Goal: Information Seeking & Learning: Compare options

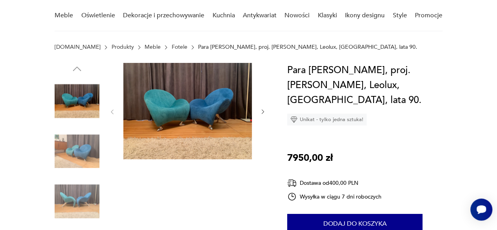
scroll to position [64, 0]
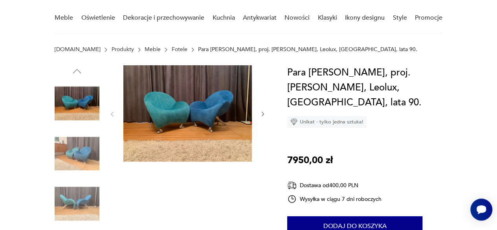
click at [262, 114] on icon "button" at bounding box center [263, 114] width 6 height 6
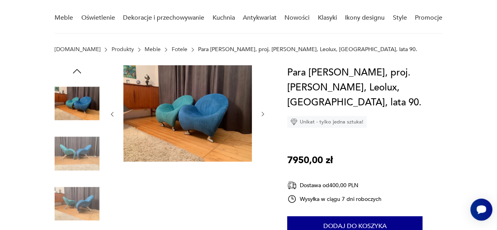
click at [266, 117] on icon "button" at bounding box center [263, 114] width 6 height 6
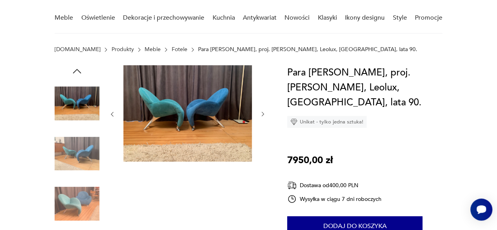
click at [264, 114] on icon "button" at bounding box center [263, 114] width 2 height 4
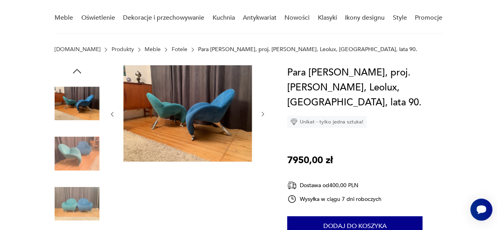
click at [262, 114] on icon "button" at bounding box center [263, 114] width 6 height 6
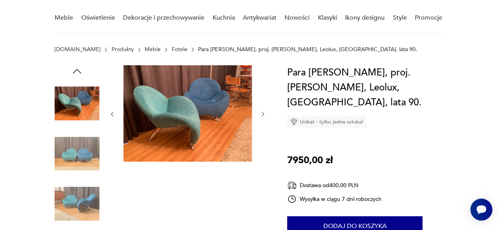
click at [266, 116] on icon "button" at bounding box center [263, 114] width 6 height 6
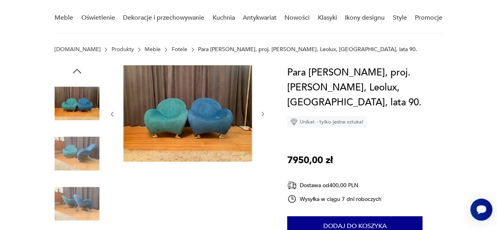
click at [264, 117] on icon "button" at bounding box center [263, 114] width 6 height 6
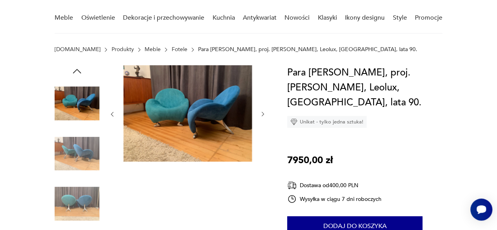
click at [264, 117] on icon "button" at bounding box center [263, 114] width 6 height 6
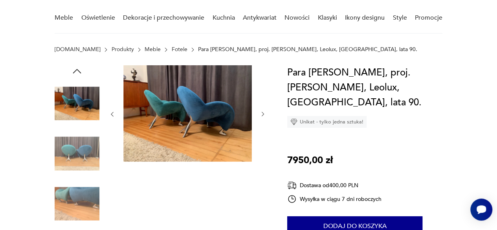
click at [265, 117] on icon "button" at bounding box center [263, 114] width 6 height 6
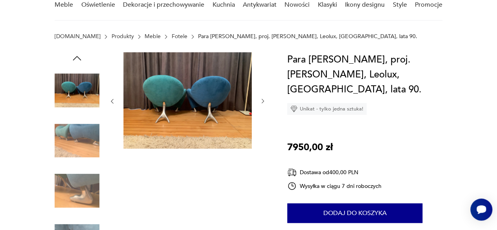
scroll to position [0, 0]
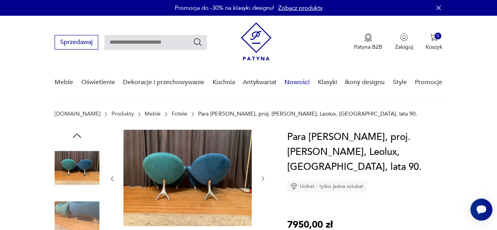
click at [295, 83] on link "Nowości" at bounding box center [296, 82] width 25 height 30
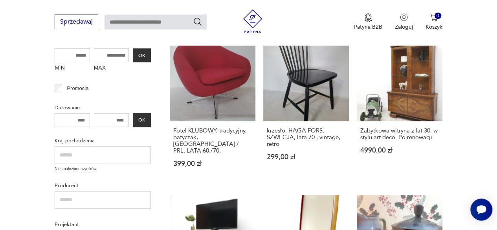
scroll to position [211, 0]
click at [228, 137] on h3 "Fotel KLUBOWY, tradycyjny, patyczak, [GEOGRAPHIC_DATA] / PRL, LATA 60./70." at bounding box center [212, 140] width 79 height 27
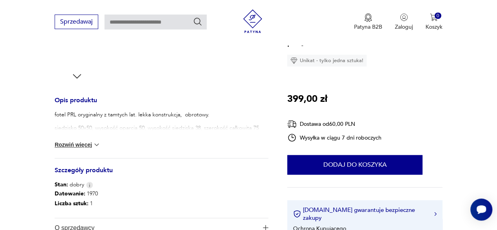
scroll to position [277, 0]
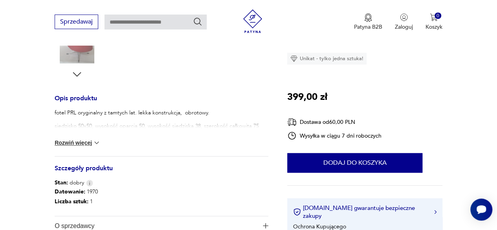
click at [97, 141] on img at bounding box center [97, 143] width 8 height 8
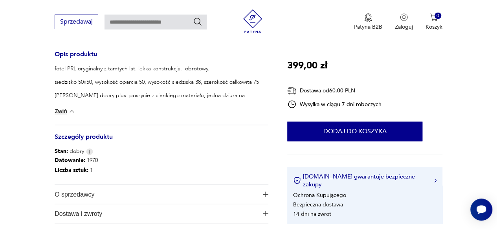
scroll to position [321, 0]
click at [105, 138] on h3 "Szczegóły produktu" at bounding box center [162, 141] width 214 height 13
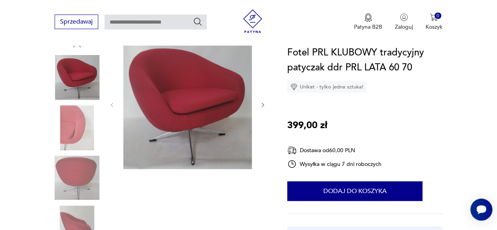
scroll to position [67, 0]
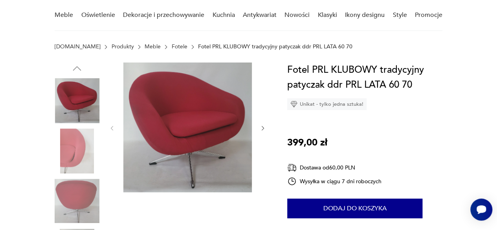
click at [262, 128] on icon "button" at bounding box center [263, 128] width 6 height 6
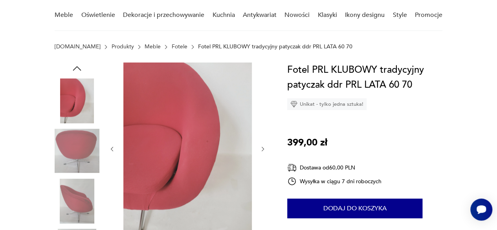
click at [261, 151] on icon "button" at bounding box center [263, 149] width 6 height 6
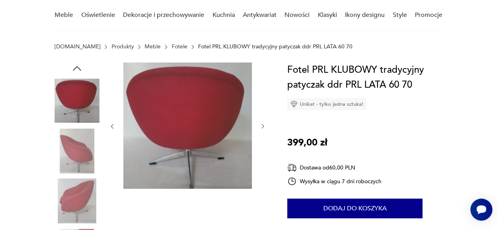
click at [261, 129] on icon "button" at bounding box center [263, 126] width 6 height 6
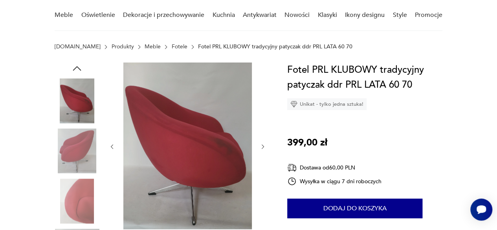
click at [262, 146] on icon "button" at bounding box center [263, 146] width 6 height 6
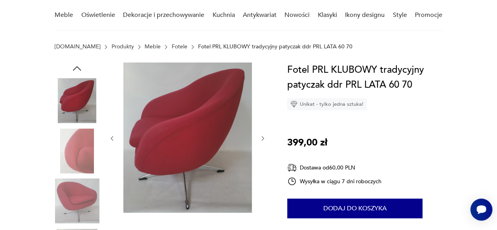
click at [262, 141] on icon "button" at bounding box center [263, 138] width 6 height 6
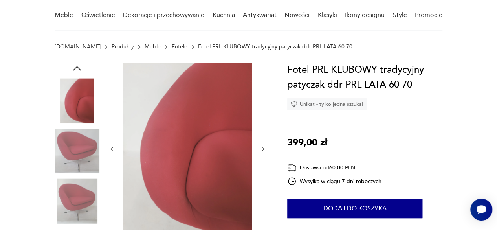
click at [262, 150] on icon "button" at bounding box center [263, 149] width 6 height 6
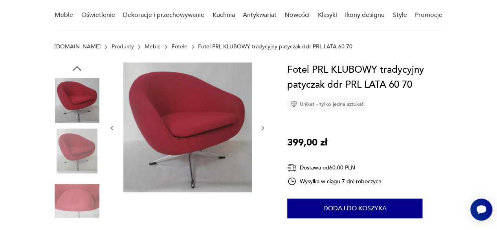
click at [262, 128] on icon "button" at bounding box center [263, 128] width 6 height 6
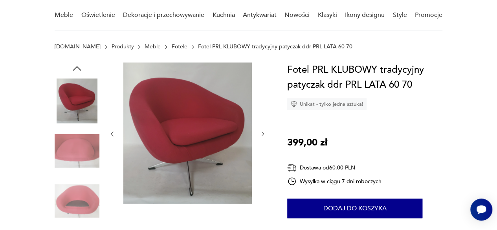
click at [262, 134] on icon "button" at bounding box center [263, 133] width 6 height 6
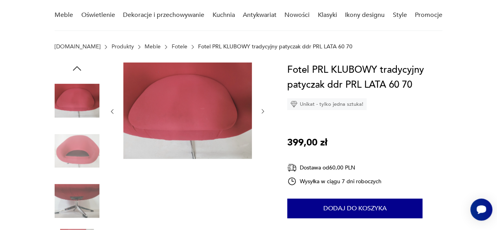
click at [263, 139] on div at bounding box center [187, 111] width 157 height 98
click at [263, 112] on icon "button" at bounding box center [263, 111] width 6 height 6
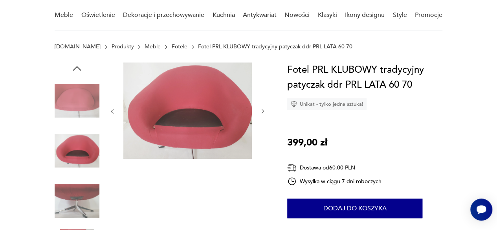
click at [262, 111] on icon "button" at bounding box center [263, 111] width 6 height 6
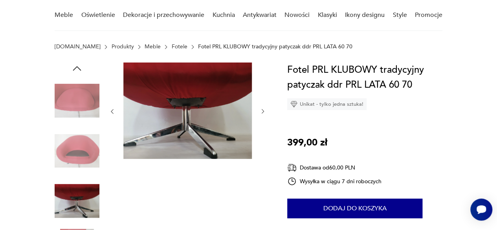
click at [262, 111] on icon "button" at bounding box center [263, 111] width 6 height 6
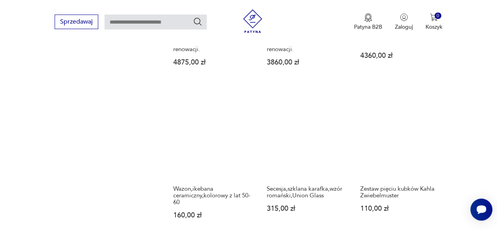
scroll to position [793, 0]
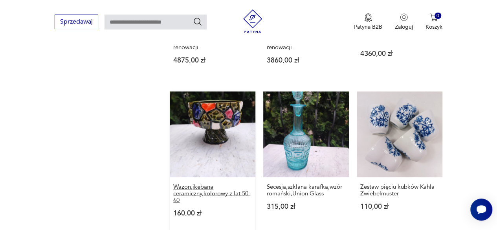
click at [226, 184] on h3 "Wazon,ikebana ceramiczny,kolorowy z lat 50-60" at bounding box center [212, 193] width 79 height 20
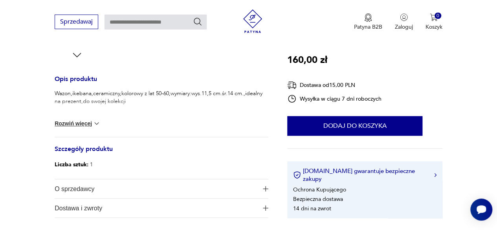
scroll to position [301, 0]
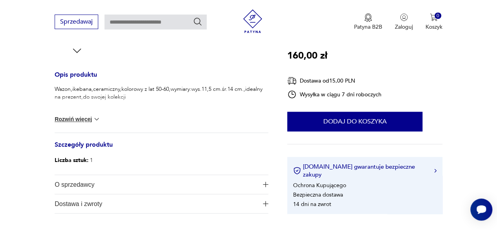
click at [95, 120] on img at bounding box center [97, 119] width 8 height 8
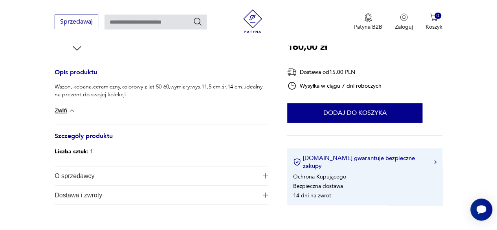
scroll to position [302, 0]
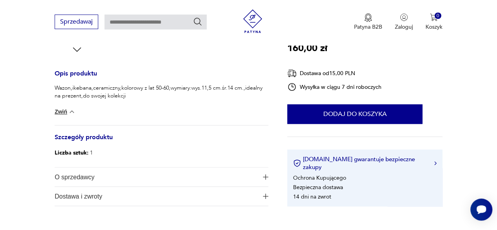
click at [85, 181] on span "O sprzedawcy" at bounding box center [156, 176] width 203 height 19
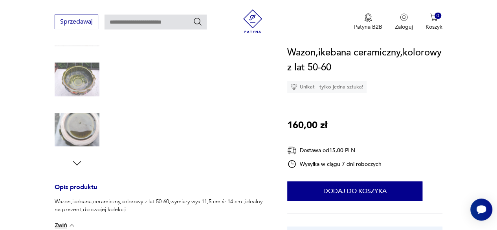
scroll to position [193, 0]
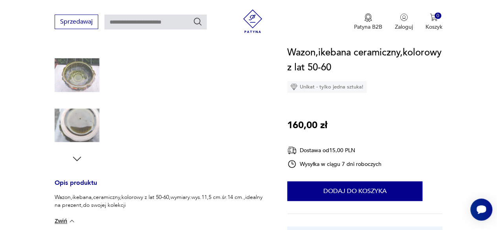
click at [78, 159] on icon "button" at bounding box center [77, 158] width 8 height 4
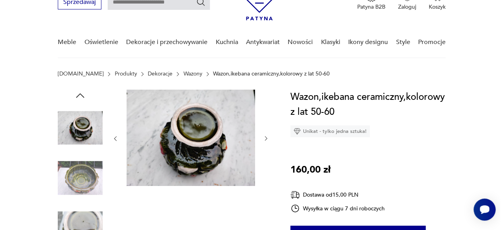
scroll to position [39, 0]
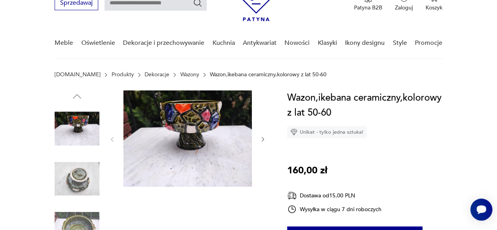
click at [221, 145] on img at bounding box center [187, 138] width 128 height 96
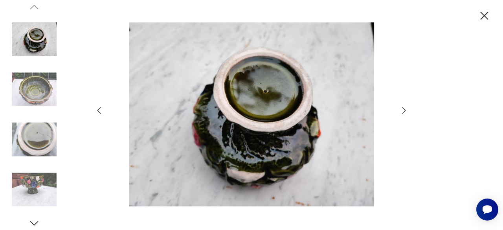
click at [405, 109] on icon "button" at bounding box center [403, 110] width 9 height 9
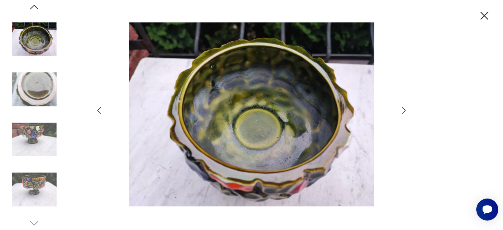
click at [404, 109] on icon "button" at bounding box center [404, 110] width 4 height 6
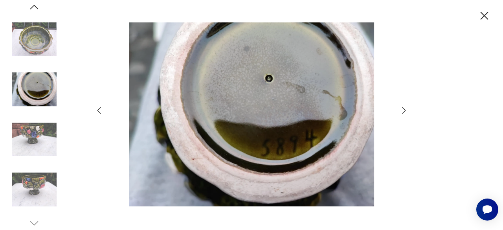
click at [403, 111] on icon "button" at bounding box center [403, 110] width 9 height 9
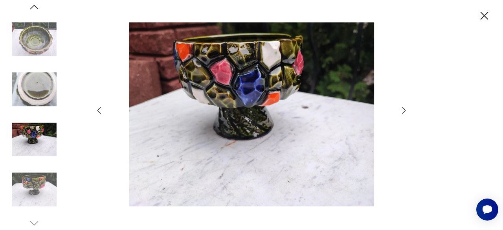
click at [402, 113] on icon "button" at bounding box center [403, 110] width 9 height 9
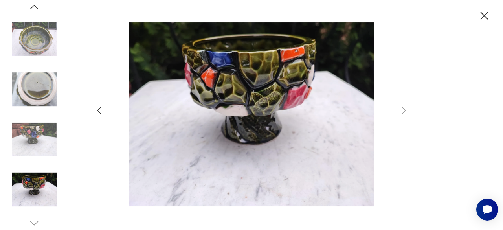
click at [278, 109] on img at bounding box center [252, 114] width 280 height 184
click at [272, 89] on img at bounding box center [252, 114] width 280 height 184
